Goal: Information Seeking & Learning: Learn about a topic

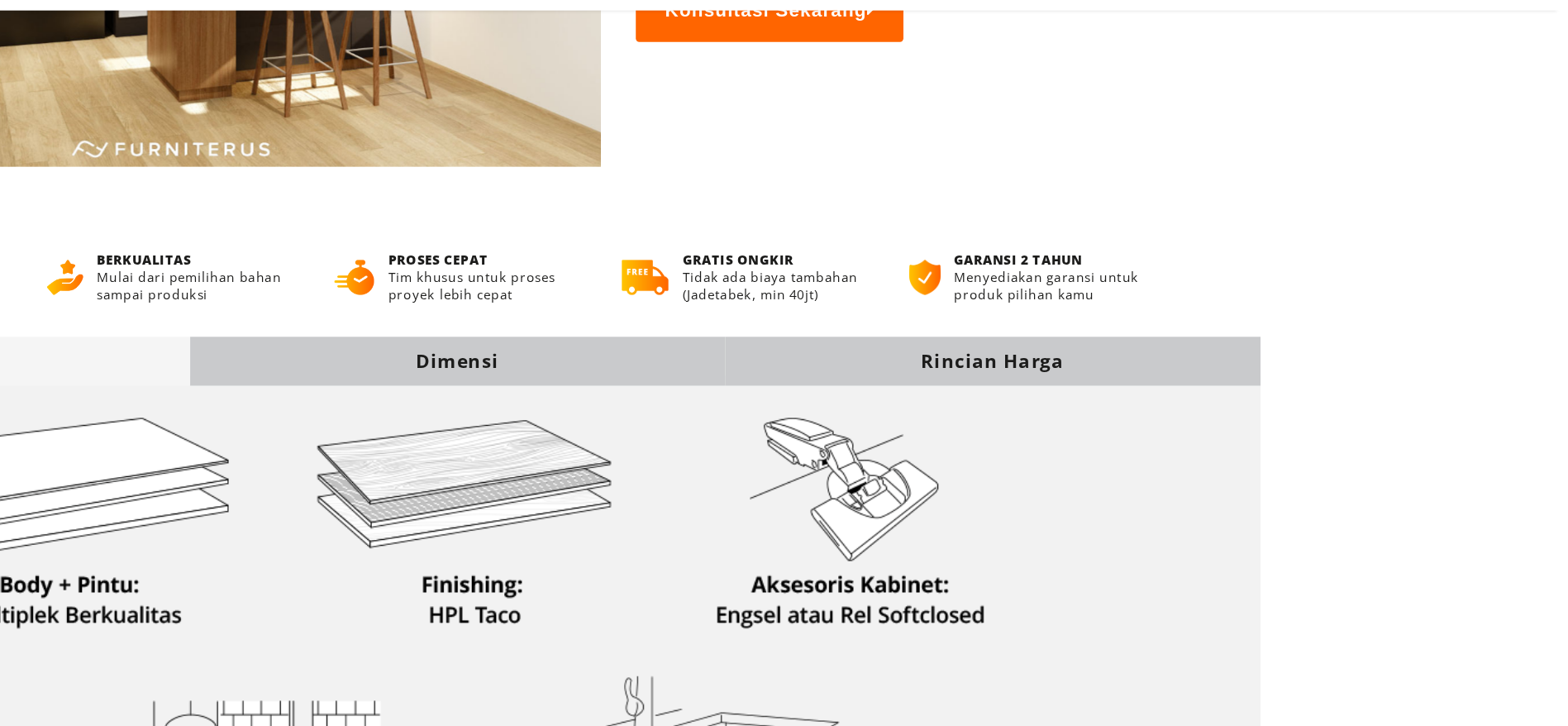
scroll to position [384, 0]
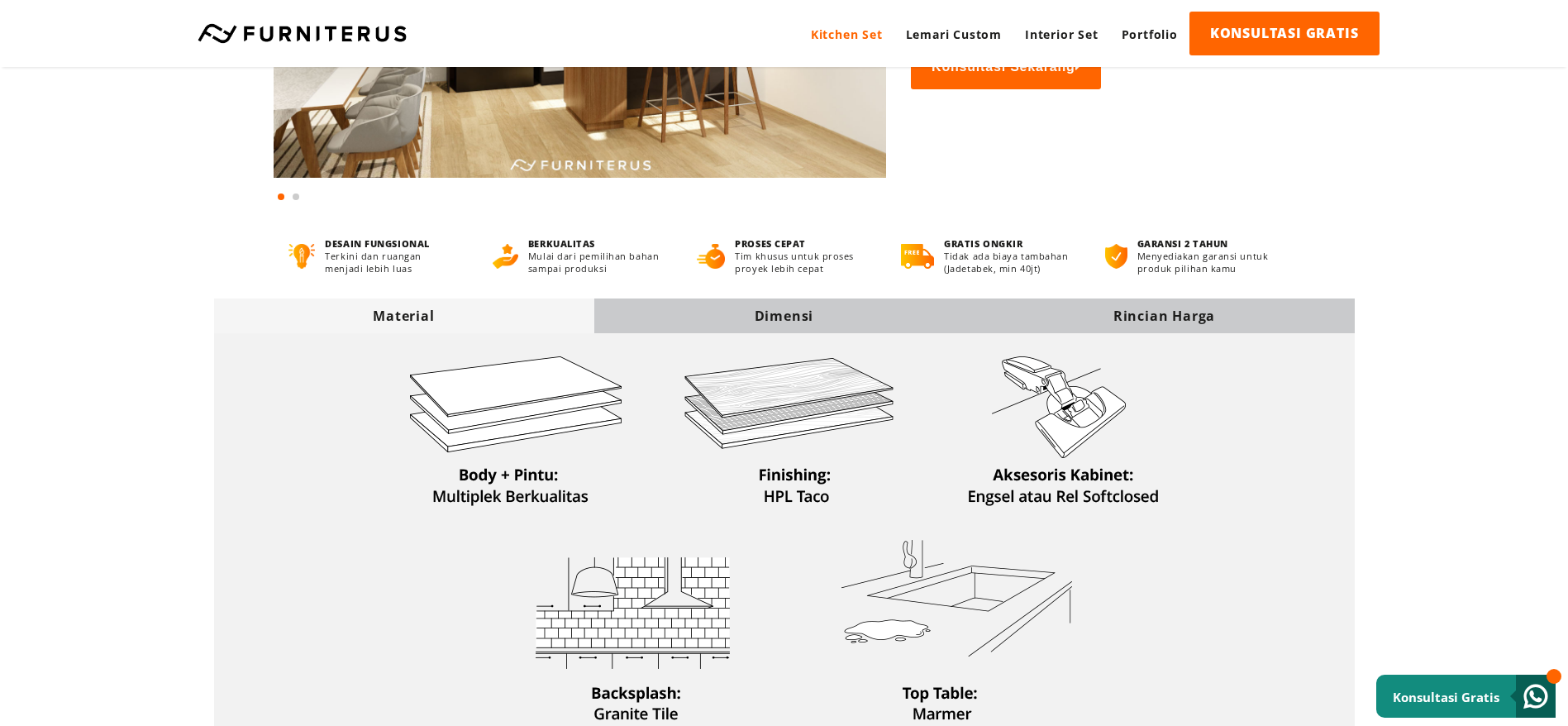
click at [797, 318] on div "Dimensi" at bounding box center [784, 316] width 380 height 18
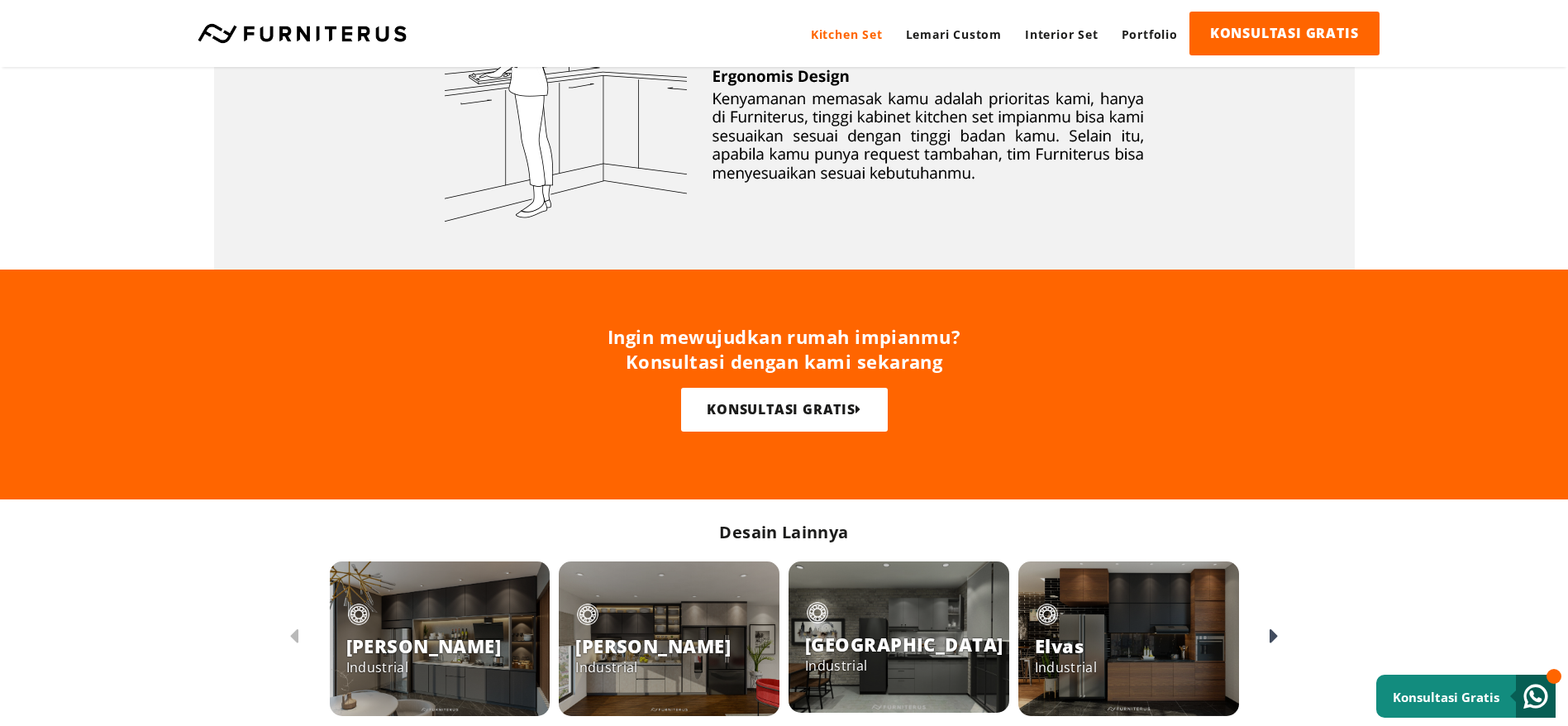
scroll to position [868, 0]
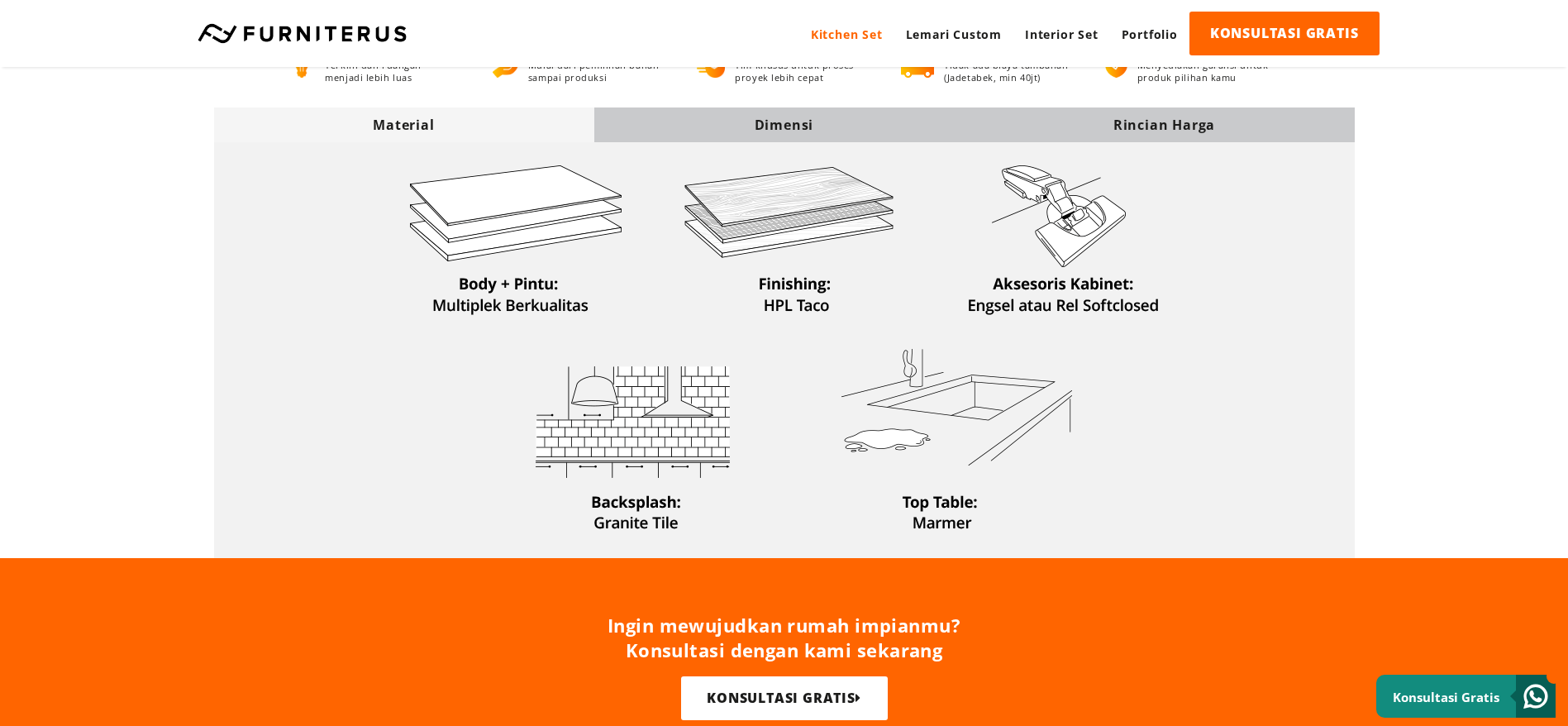
scroll to position [496, 0]
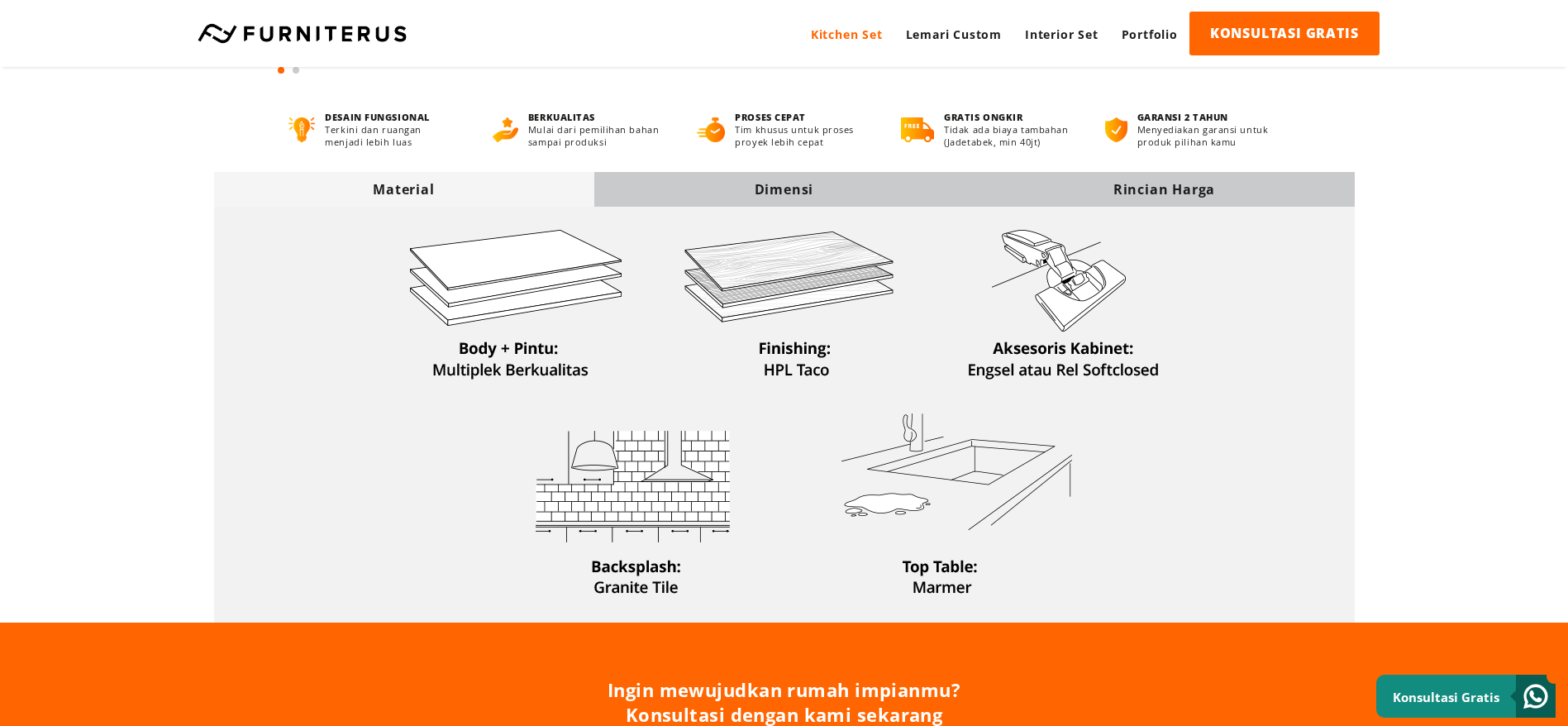
click at [784, 186] on div "Dimensi" at bounding box center [784, 190] width 380 height 18
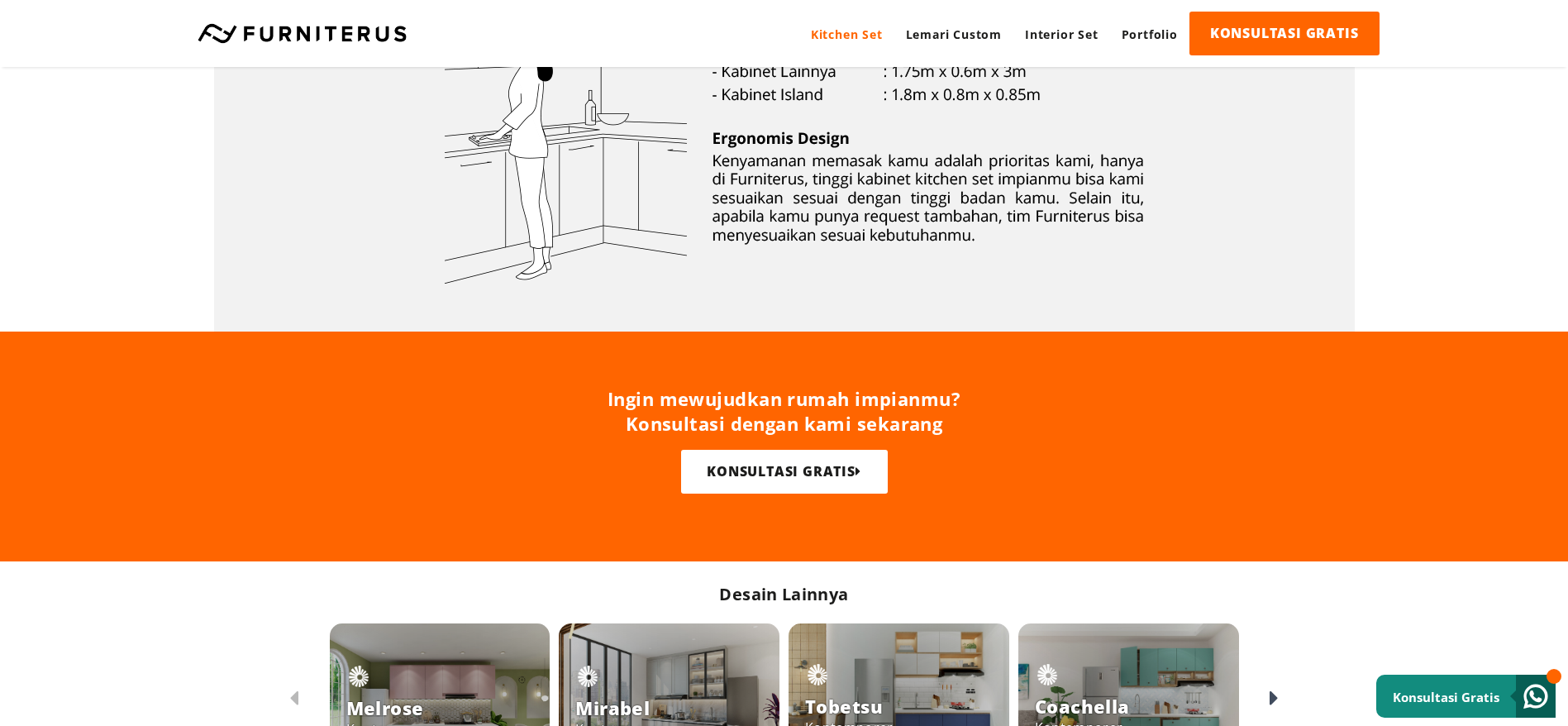
scroll to position [620, 0]
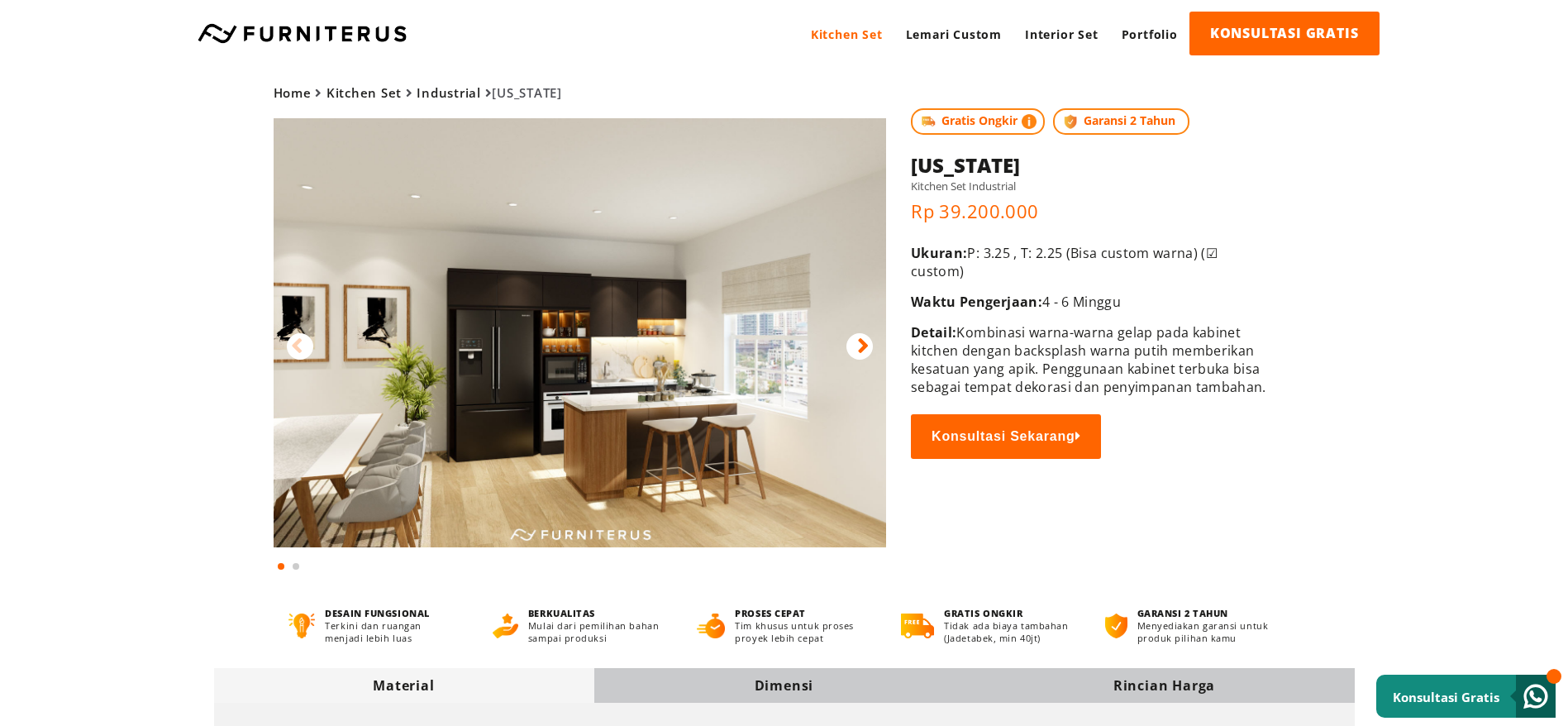
click at [713, 335] on img at bounding box center [580, 333] width 614 height 430
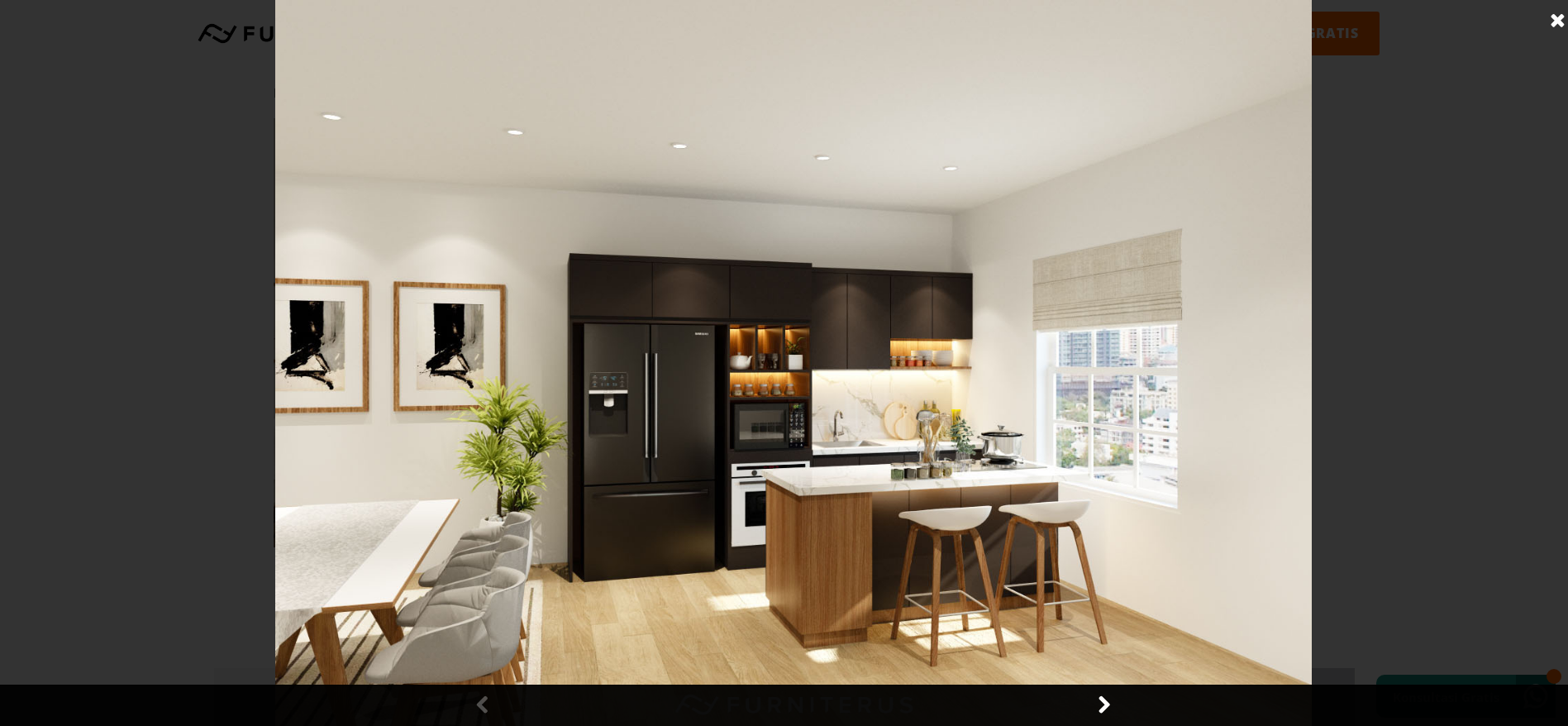
click at [1112, 708] on link at bounding box center [1103, 705] width 41 height 41
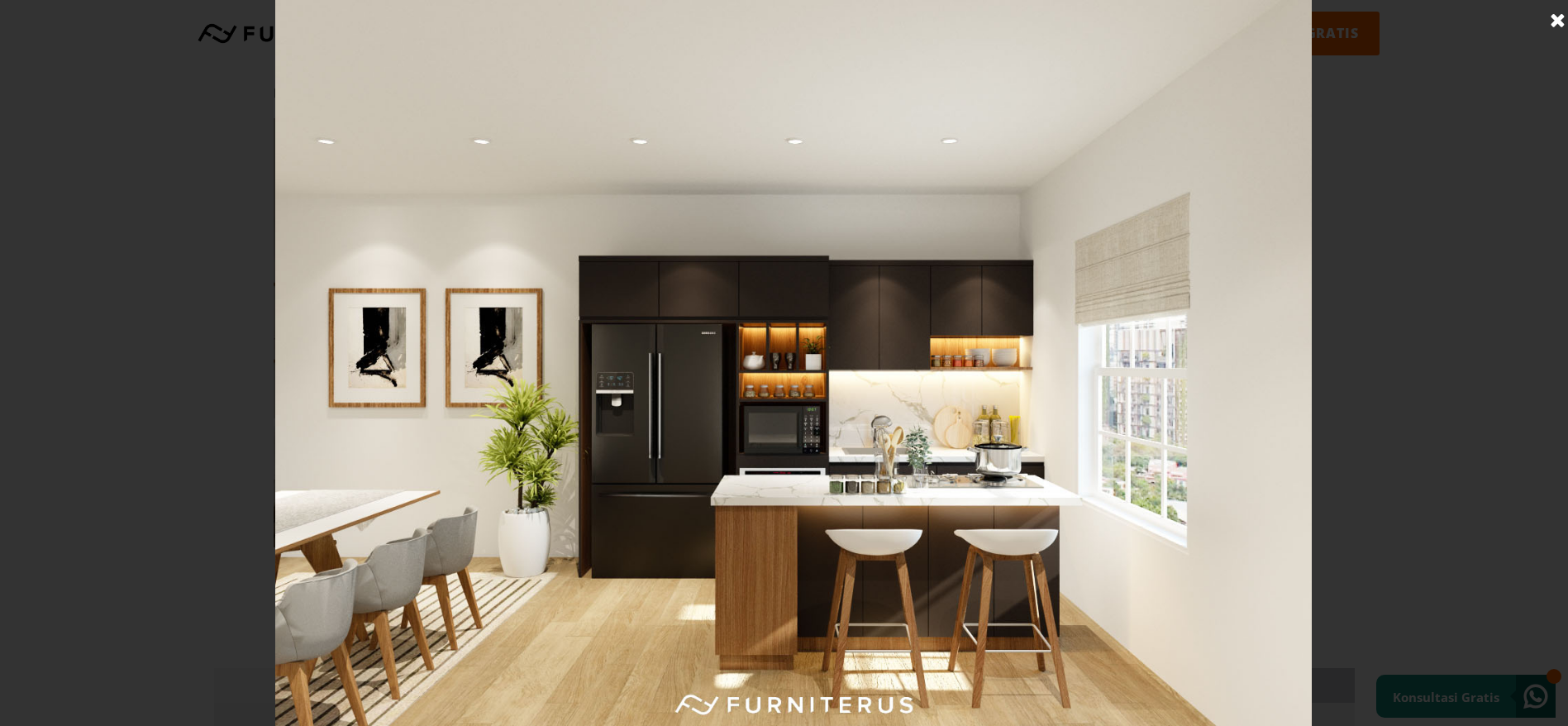
click at [1518, 438] on div at bounding box center [793, 363] width 1587 height 726
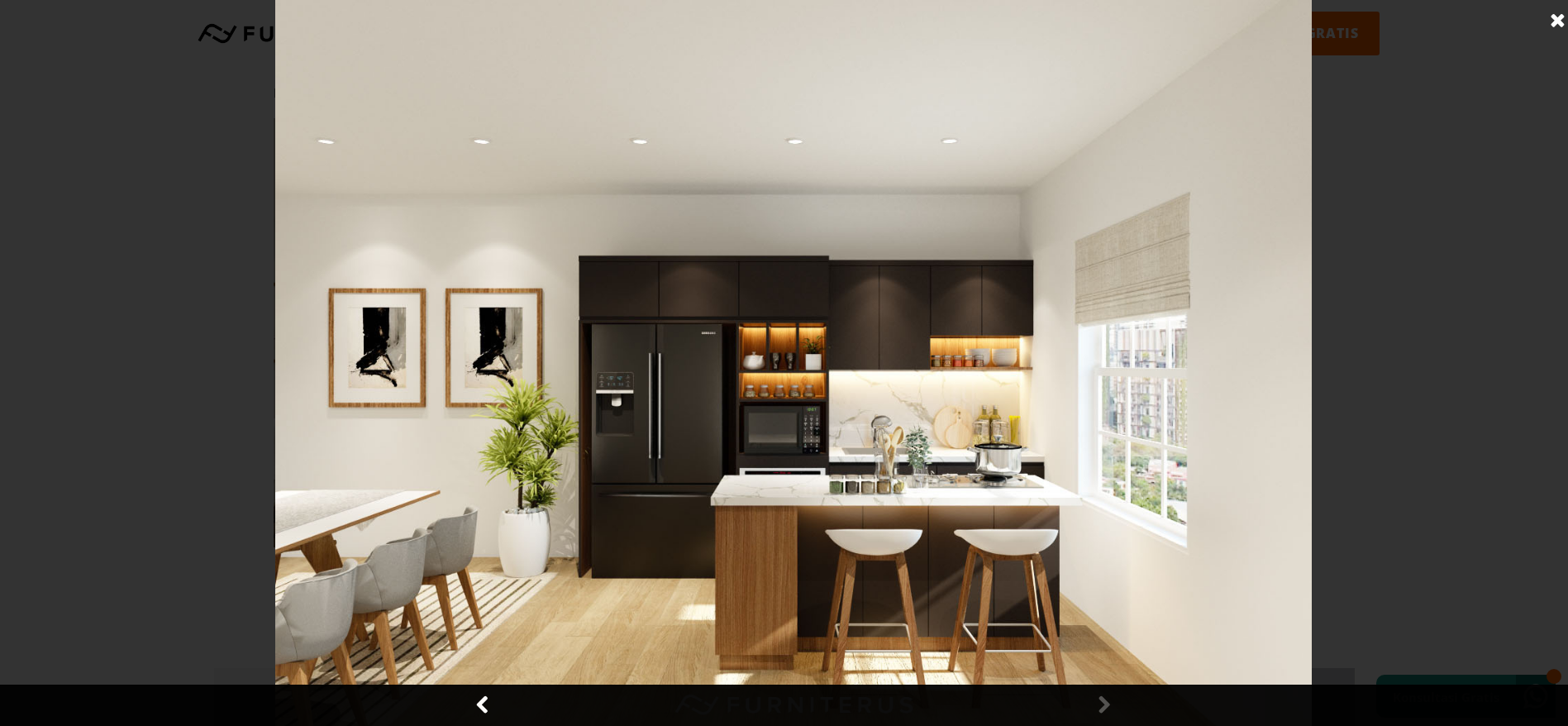
click at [1545, 412] on div at bounding box center [793, 363] width 1587 height 726
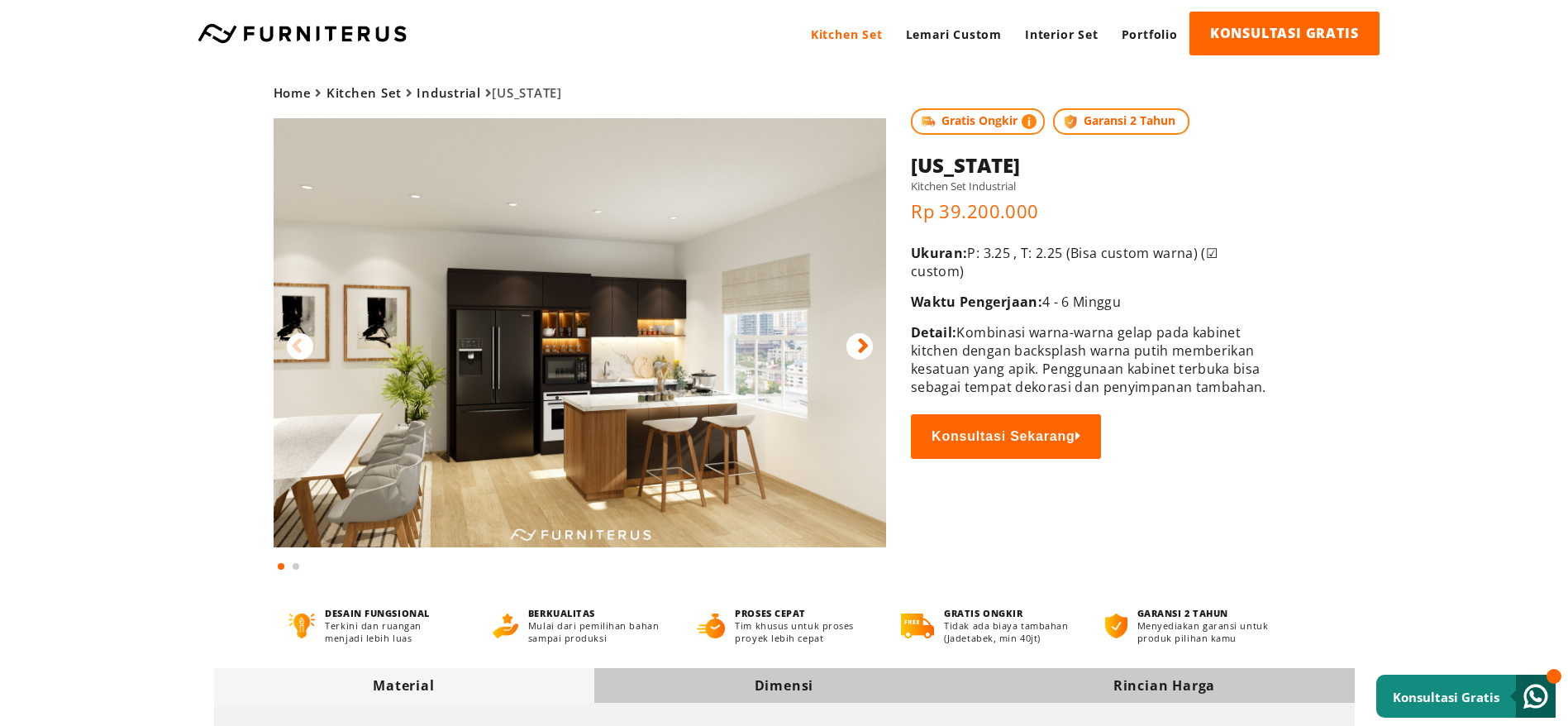
click at [868, 342] on icon at bounding box center [862, 346] width 12 height 24
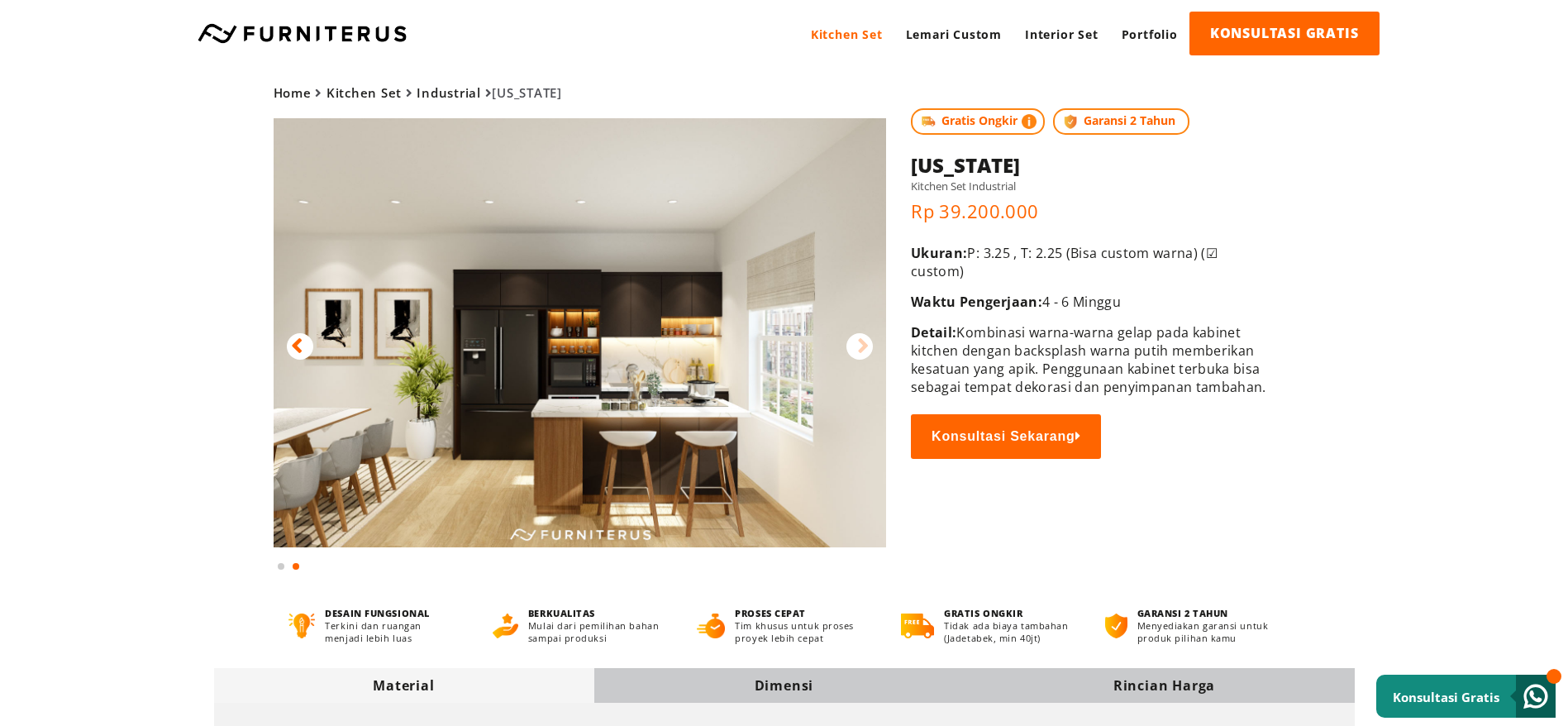
click at [699, 340] on img at bounding box center [580, 333] width 614 height 430
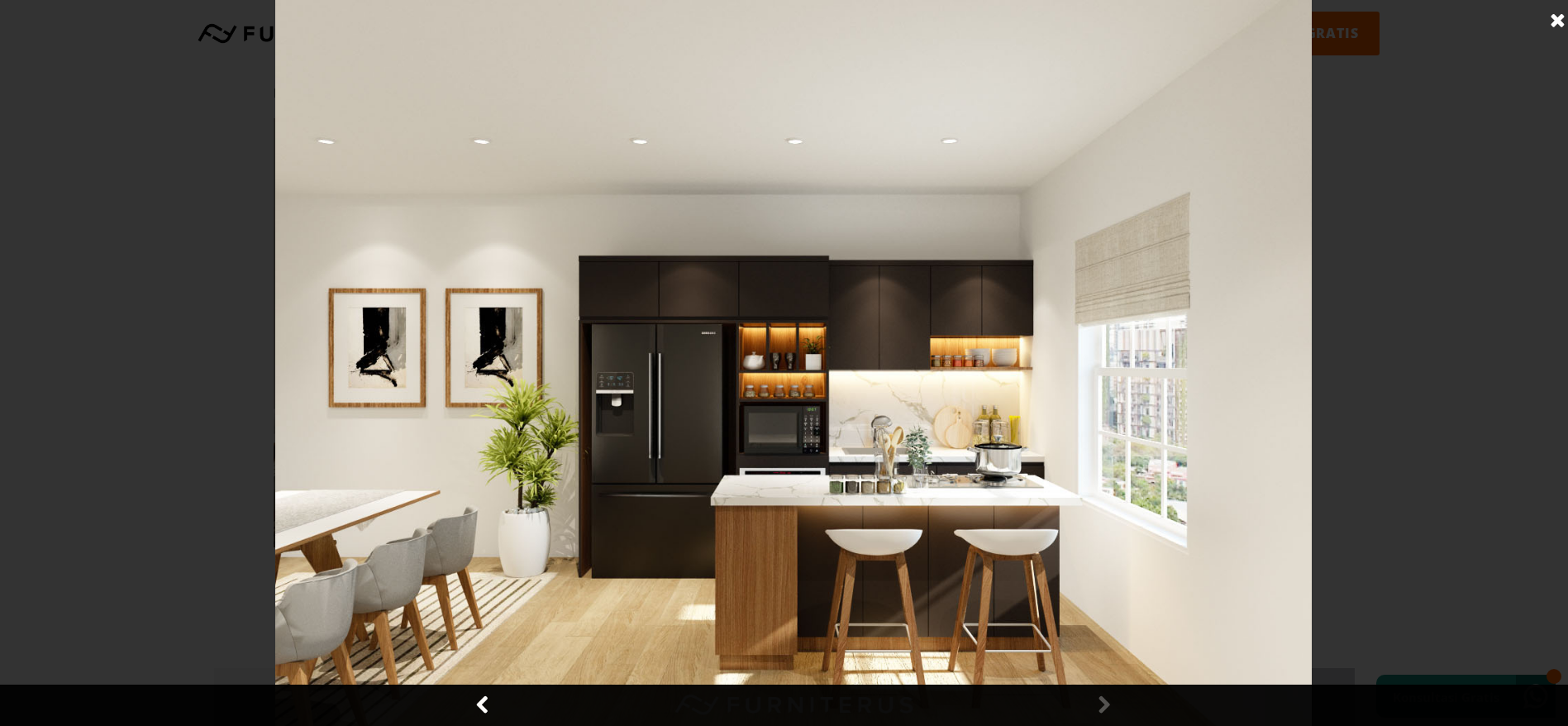
click at [975, 381] on img at bounding box center [793, 363] width 1037 height 726
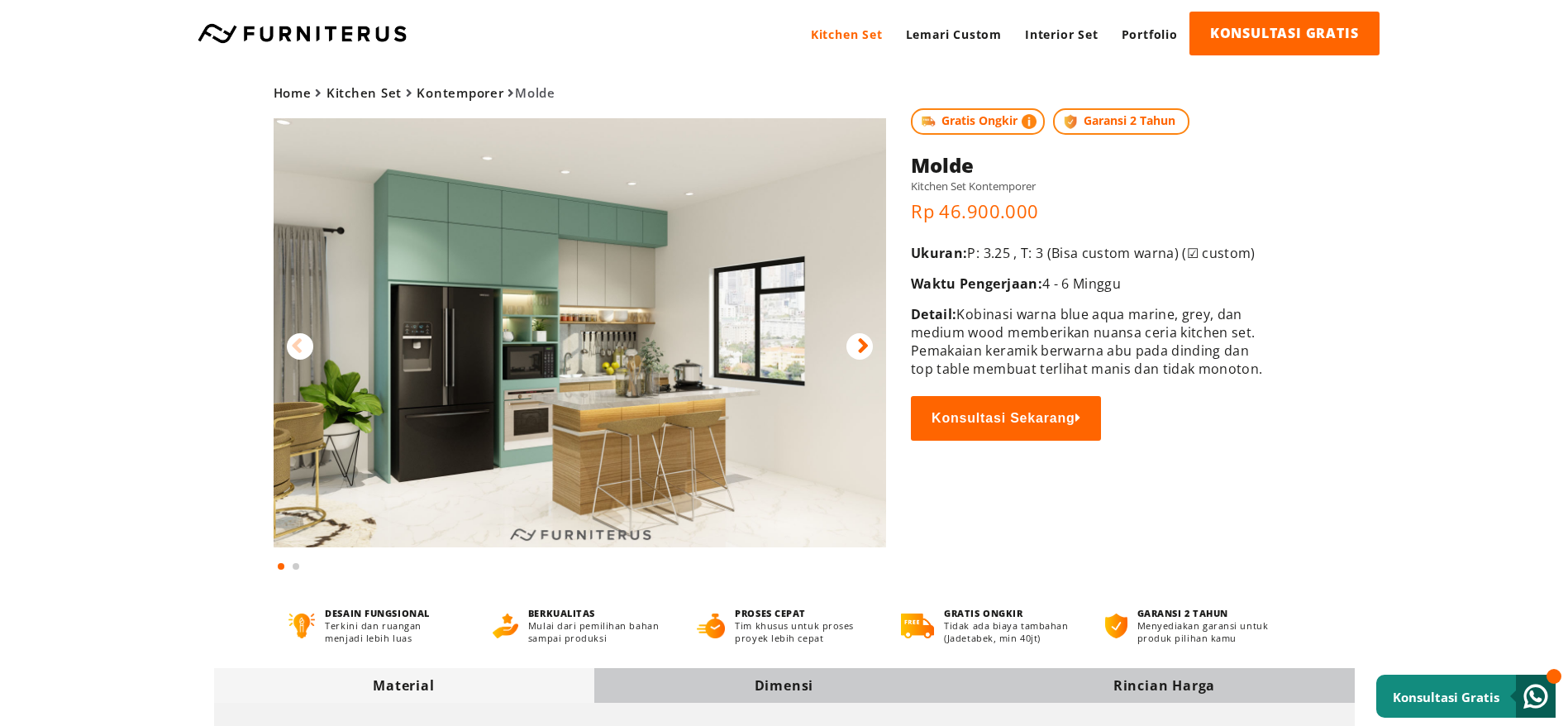
click at [855, 345] on div at bounding box center [859, 346] width 26 height 26
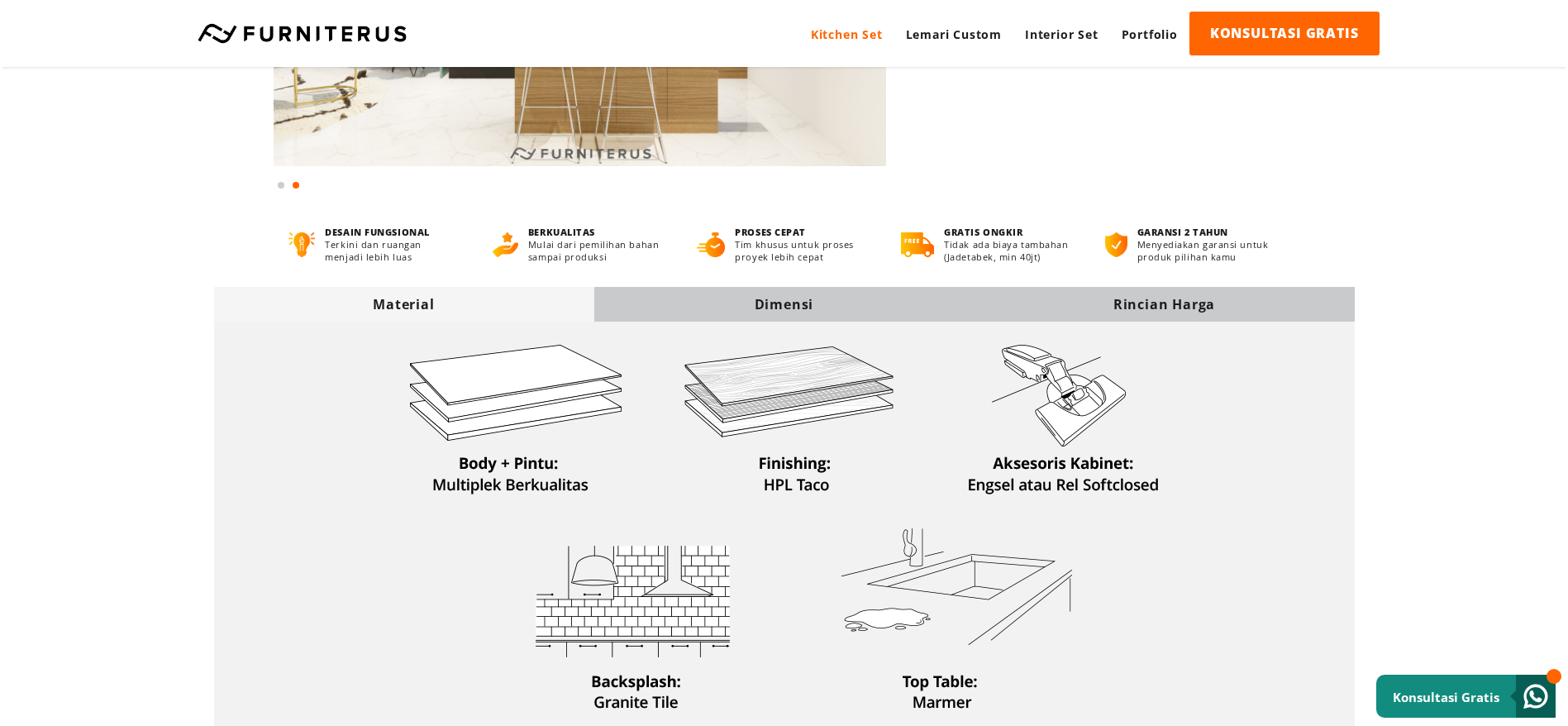
scroll to position [124, 0]
